Goal: Information Seeking & Learning: Find specific page/section

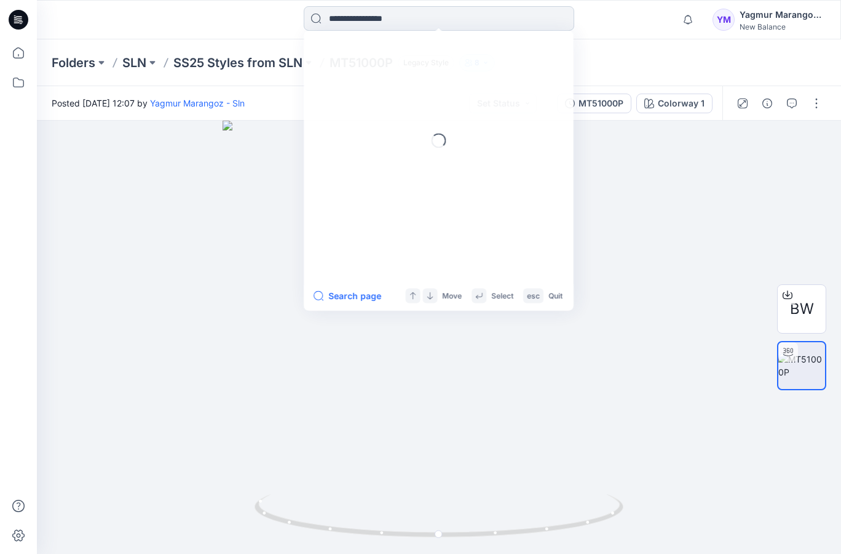
click at [354, 16] on input at bounding box center [439, 18] width 271 height 25
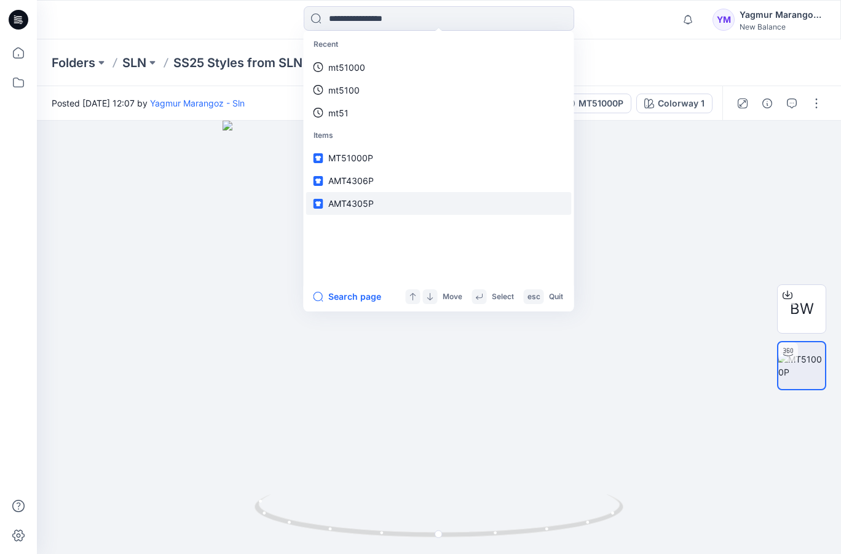
click at [378, 192] on link "AMT4305P" at bounding box center [439, 203] width 266 height 23
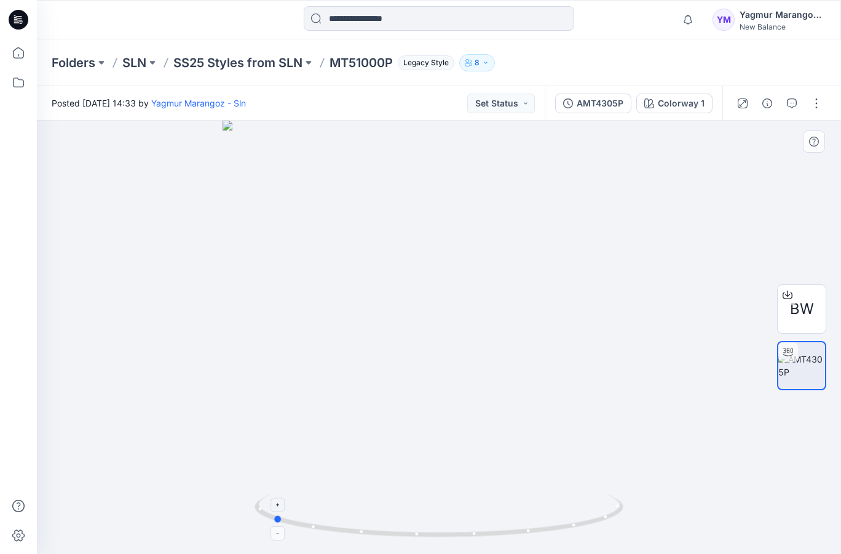
drag, startPoint x: 606, startPoint y: 517, endPoint x: 439, endPoint y: 536, distance: 167.8
click at [439, 536] on icon at bounding box center [441, 517] width 372 height 46
click at [387, 21] on input at bounding box center [439, 18] width 271 height 25
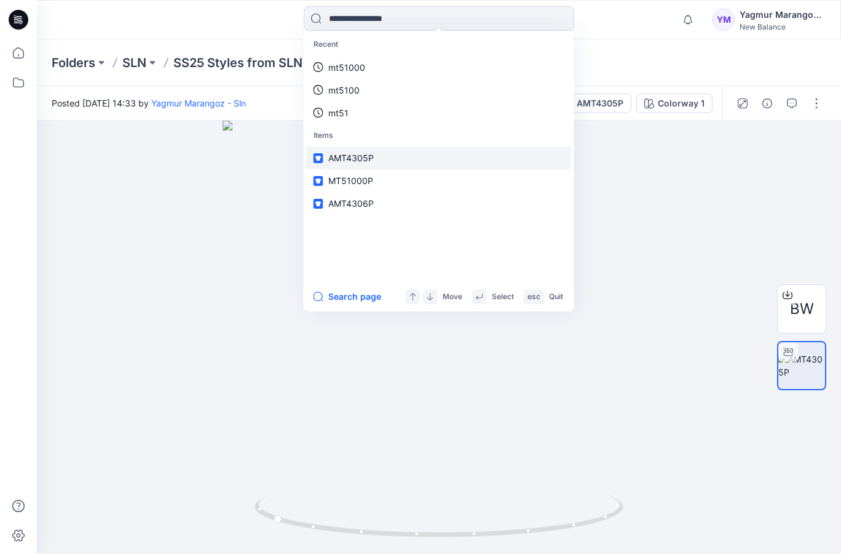
click at [394, 150] on link "AMT4305P" at bounding box center [439, 157] width 266 height 23
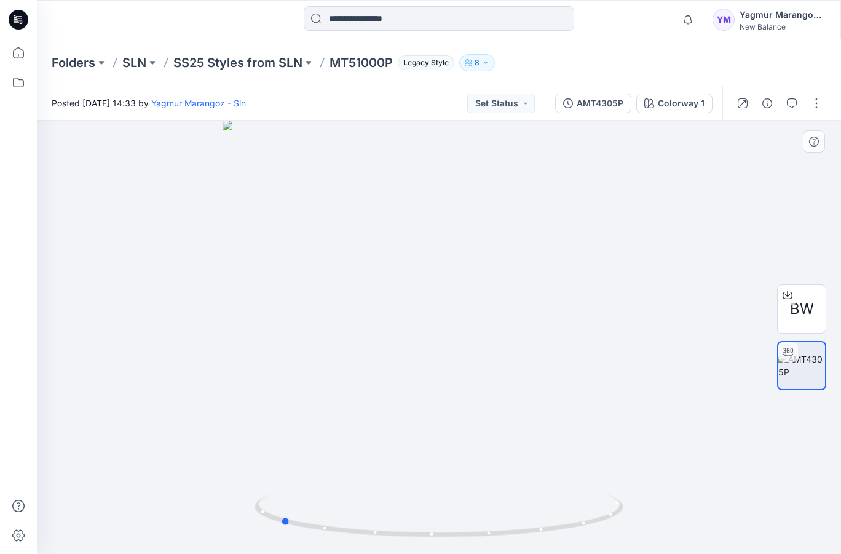
drag, startPoint x: 611, startPoint y: 515, endPoint x: 359, endPoint y: 458, distance: 258.7
click at [452, 553] on html "Notifications Mark all as read View all notifications YM Yagmur Marangoz - Sln …" at bounding box center [420, 277] width 841 height 554
click at [405, 26] on input at bounding box center [439, 18] width 271 height 25
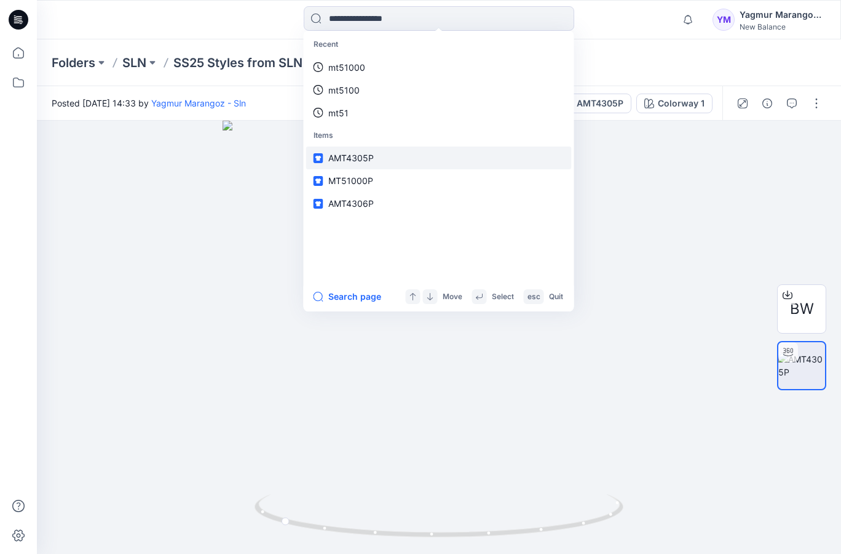
click at [367, 155] on link "AMT4305P" at bounding box center [439, 157] width 266 height 23
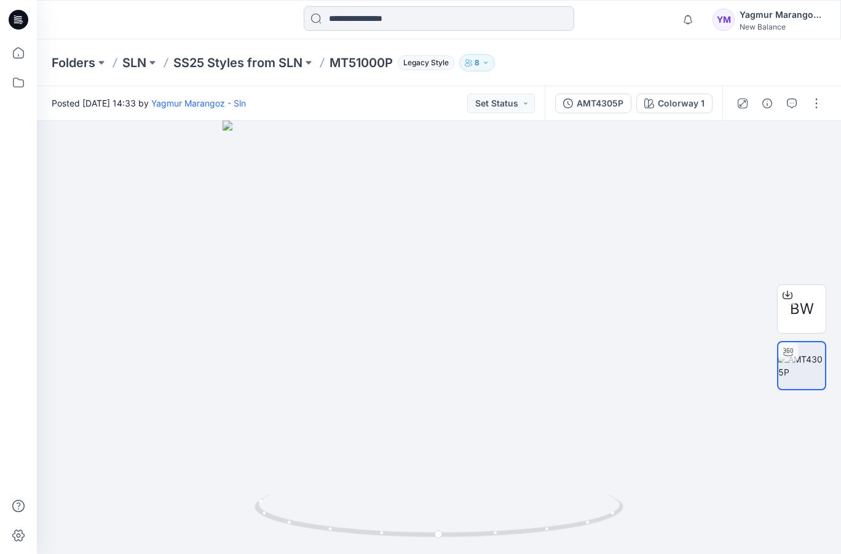
click at [389, 17] on input at bounding box center [439, 18] width 271 height 25
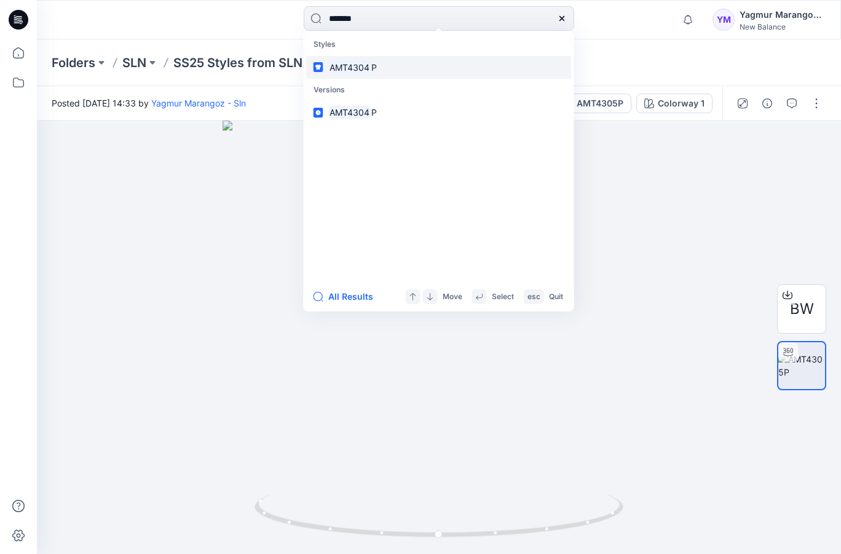
type input "*******"
click at [354, 57] on link "AMT4304 P" at bounding box center [439, 67] width 266 height 23
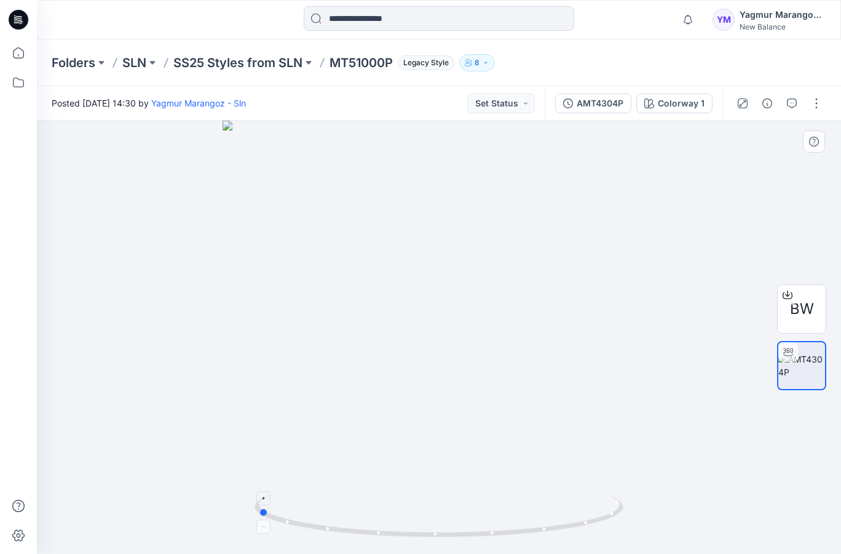
drag, startPoint x: 615, startPoint y: 511, endPoint x: 434, endPoint y: 534, distance: 182.9
click at [434, 534] on icon at bounding box center [441, 517] width 372 height 46
click at [368, 22] on input at bounding box center [439, 18] width 271 height 25
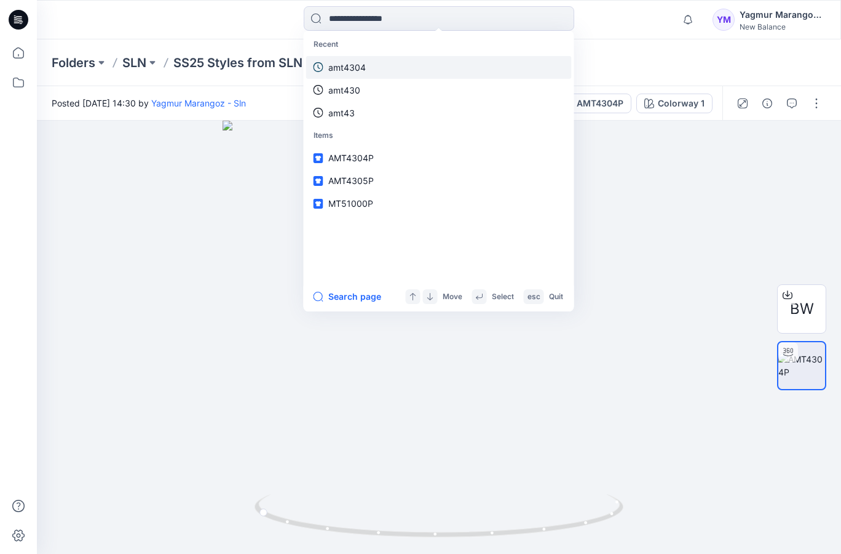
click at [370, 64] on link "amt4304" at bounding box center [439, 67] width 266 height 23
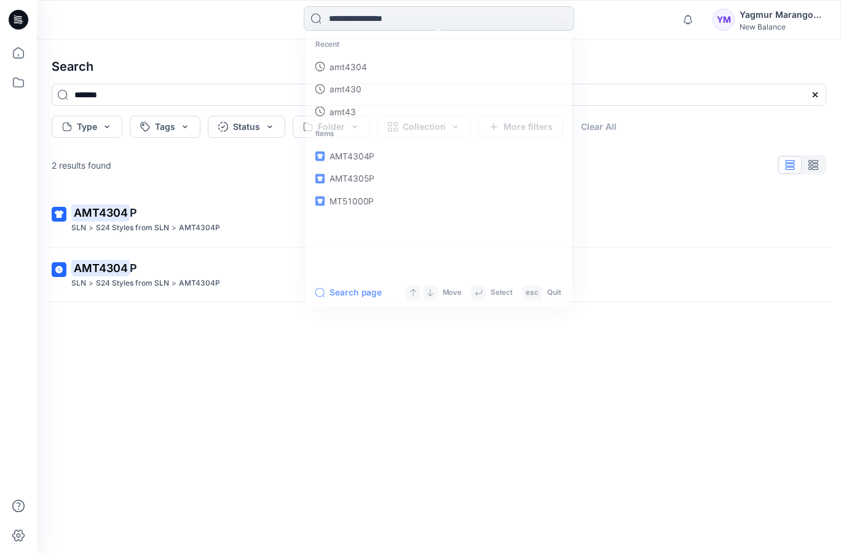
click at [386, 19] on input at bounding box center [439, 18] width 271 height 25
click at [453, 17] on input at bounding box center [439, 18] width 271 height 25
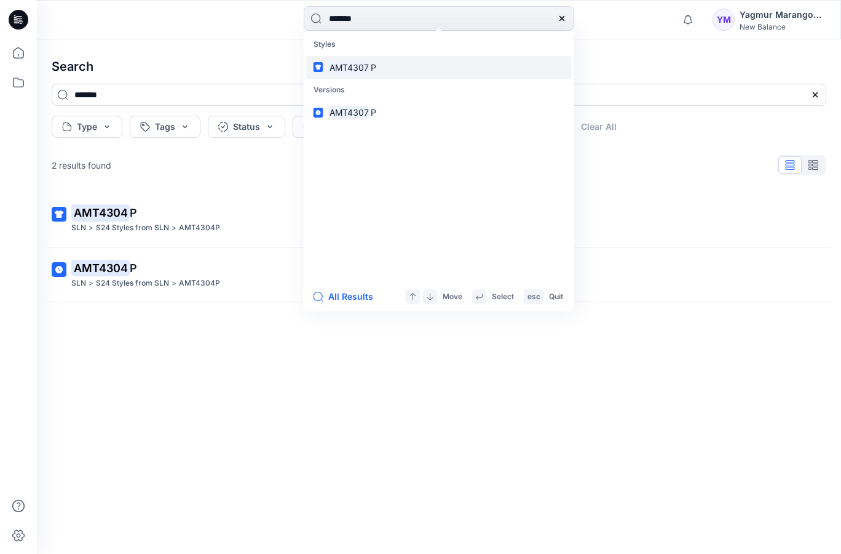
type input "*******"
click at [383, 60] on link "AMT4307 P" at bounding box center [439, 67] width 266 height 23
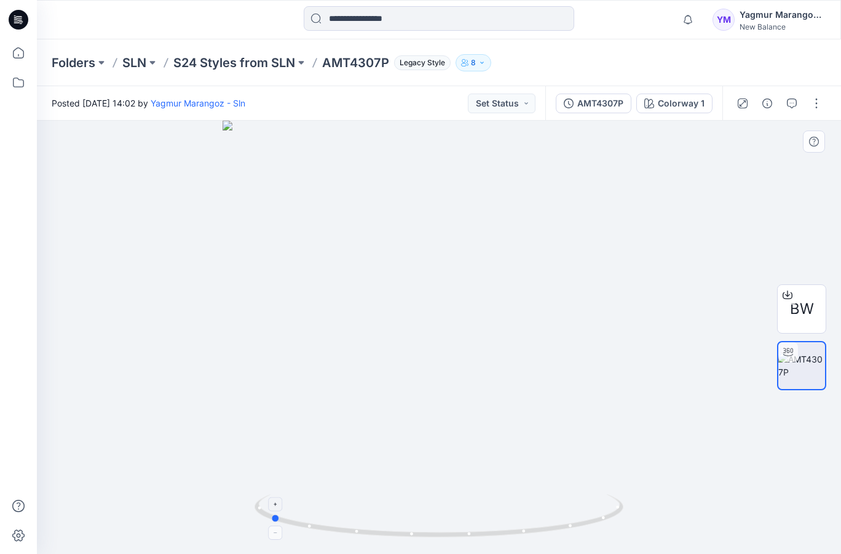
drag, startPoint x: 615, startPoint y: 512, endPoint x: 446, endPoint y: 531, distance: 170.2
click at [355, 24] on input at bounding box center [439, 18] width 271 height 25
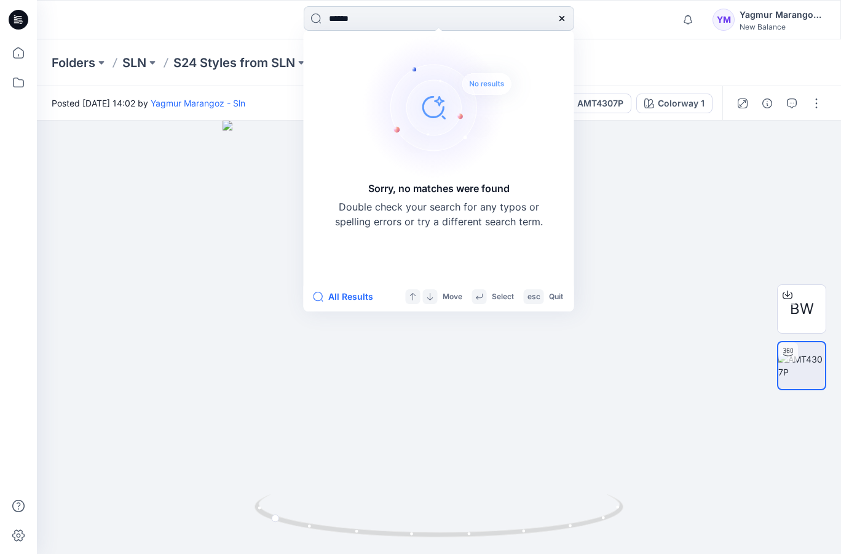
type input "*******"
